Goal: Information Seeking & Learning: Learn about a topic

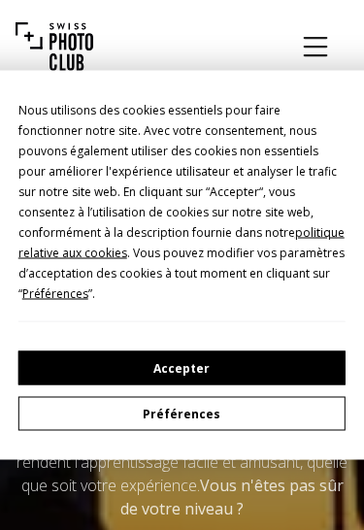
click at [28, 357] on button "Accepter" at bounding box center [182, 368] width 328 height 34
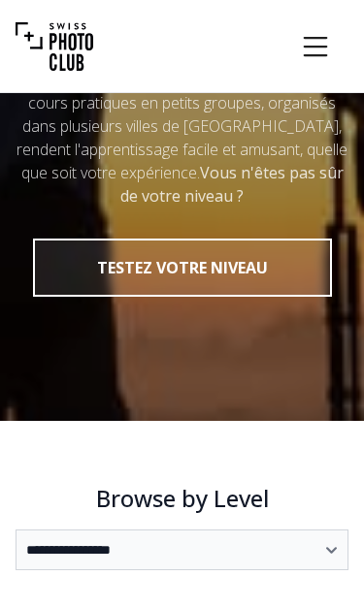
scroll to position [332, 0]
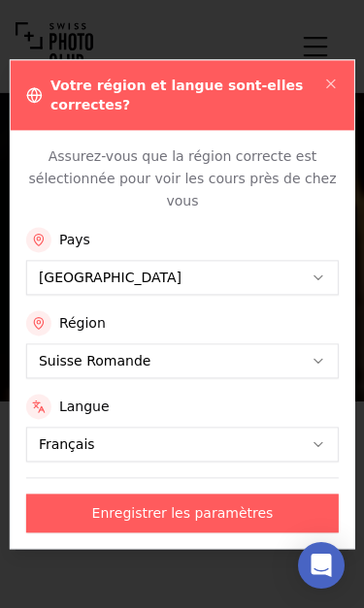
click at [336, 83] on icon "button" at bounding box center [331, 84] width 16 height 16
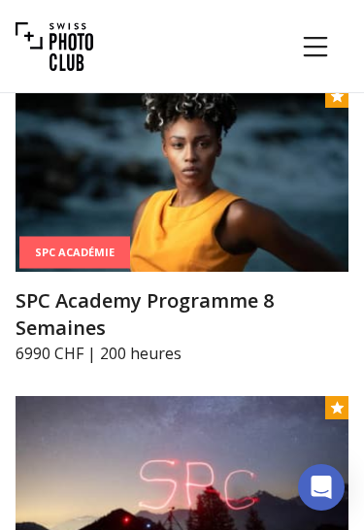
scroll to position [4337, 0]
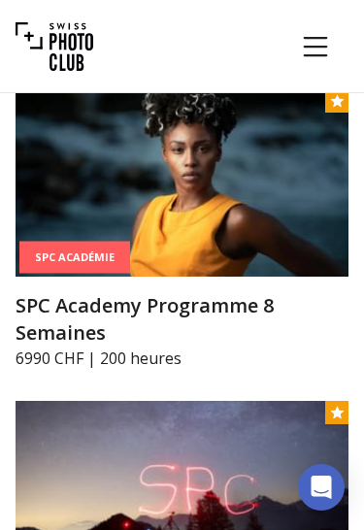
click at [151, 304] on h3 "SPC Academy Programme 8 Semaines" at bounding box center [182, 319] width 333 height 54
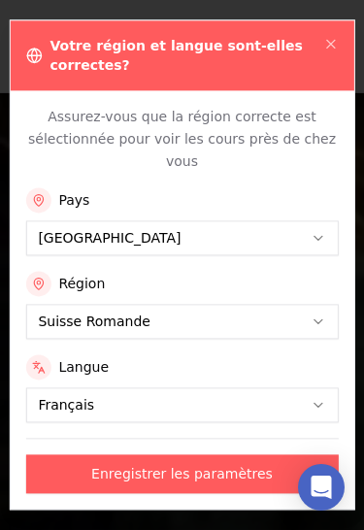
scroll to position [81, 0]
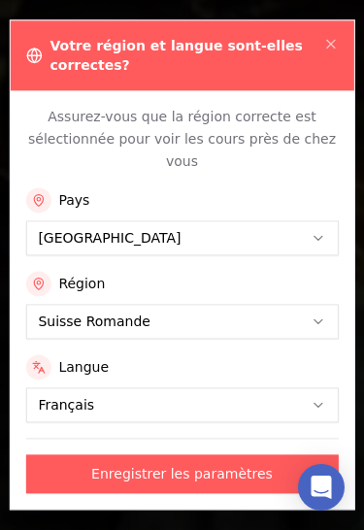
click at [327, 50] on icon "button" at bounding box center [331, 44] width 16 height 16
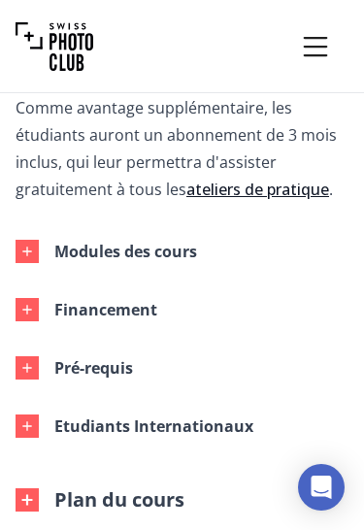
scroll to position [1583, 0]
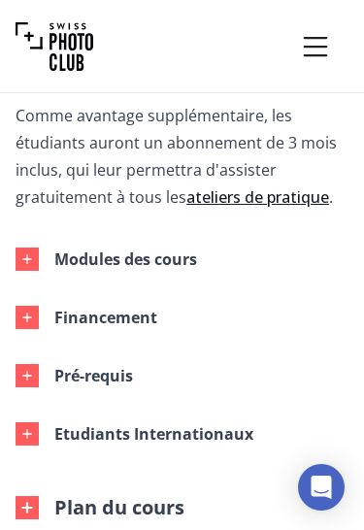
click at [200, 259] on button "Modules des cours" at bounding box center [166, 259] width 333 height 58
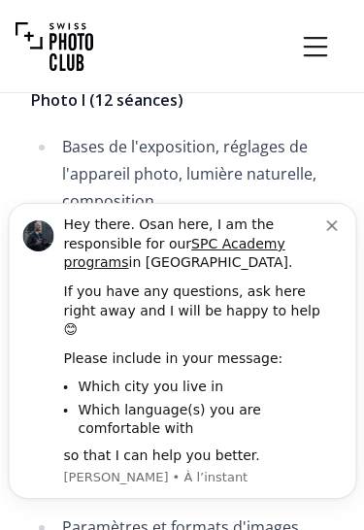
scroll to position [1784, 0]
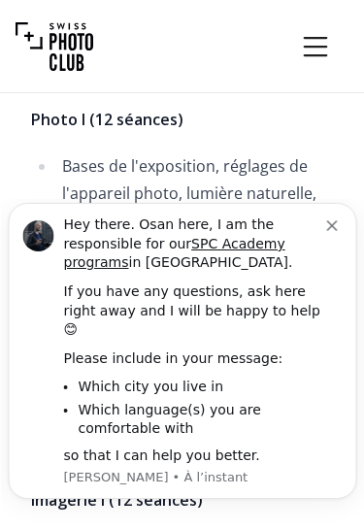
click at [335, 231] on icon "Dismiss notification" at bounding box center [331, 225] width 11 height 11
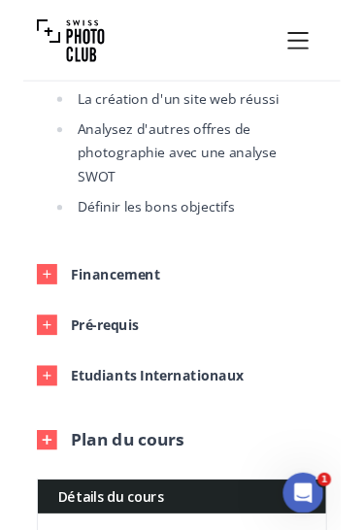
scroll to position [4570, 0]
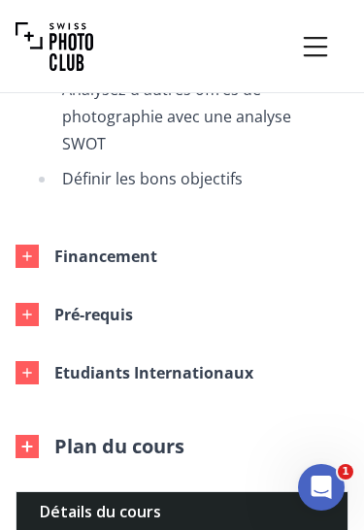
click at [212, 232] on button "Financement" at bounding box center [166, 256] width 333 height 58
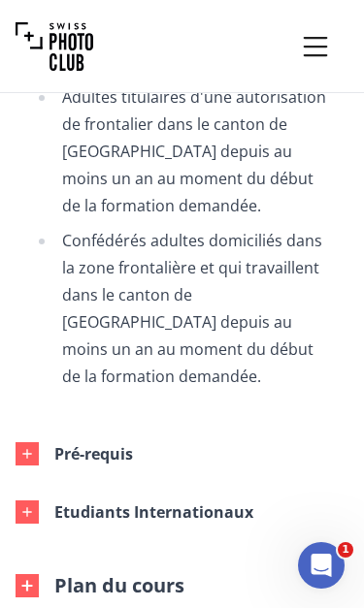
scroll to position [5811, 0]
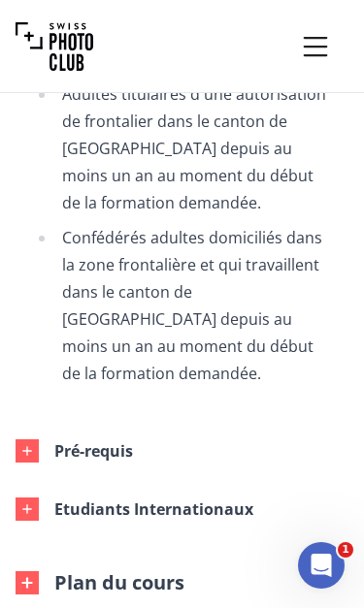
click at [218, 422] on button "Pré-requis" at bounding box center [166, 451] width 333 height 58
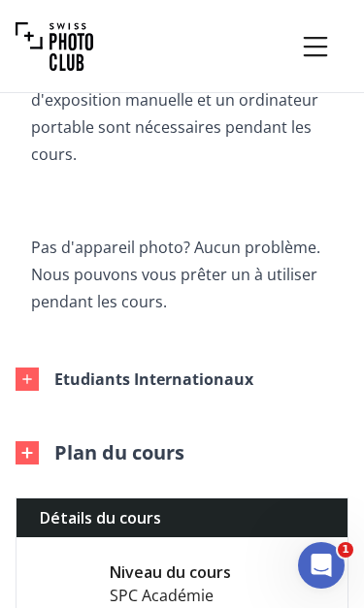
scroll to position [6436, 0]
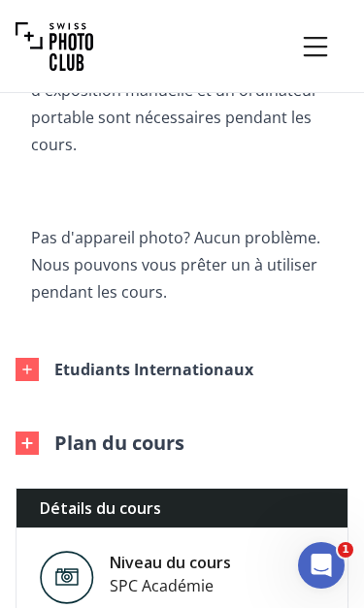
click at [268, 341] on button "Etudiants Internationaux" at bounding box center [166, 370] width 333 height 58
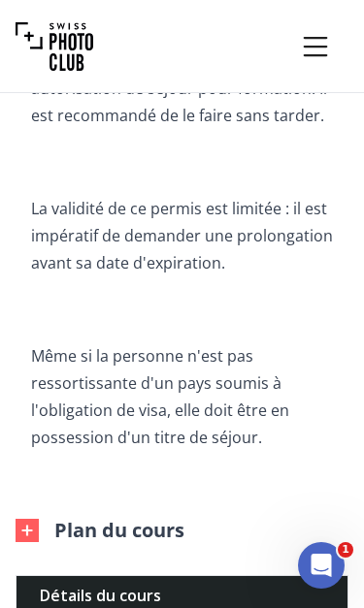
scroll to position [7929, 0]
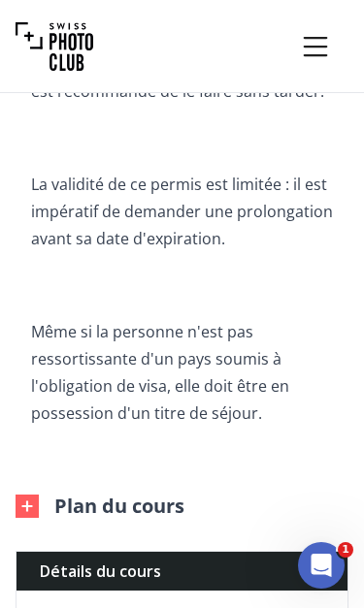
click at [239, 493] on div "Plan du cours" at bounding box center [182, 506] width 333 height 27
click at [169, 493] on button "Plan du cours" at bounding box center [100, 506] width 169 height 27
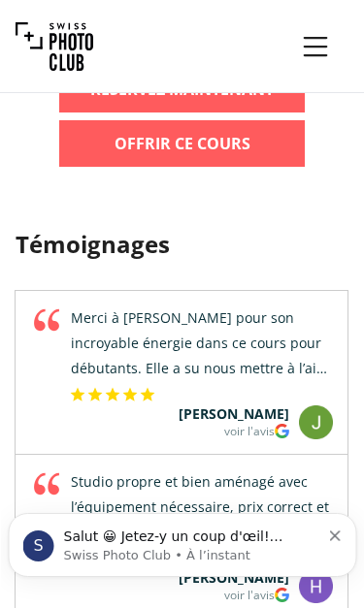
scroll to position [0, 0]
